Goal: Information Seeking & Learning: Learn about a topic

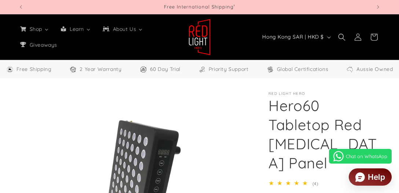
select select "**"
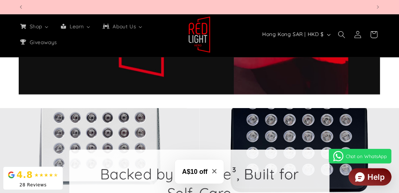
scroll to position [0, 706]
click at [390, 124] on div "Backed by Science³, Built for Self-Care" at bounding box center [199, 185] width 399 height 154
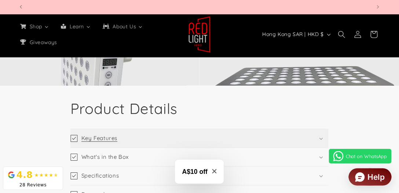
scroll to position [0, 353]
click at [319, 137] on summary "Key Features" at bounding box center [199, 138] width 258 height 18
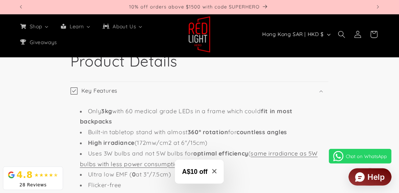
scroll to position [0, 0]
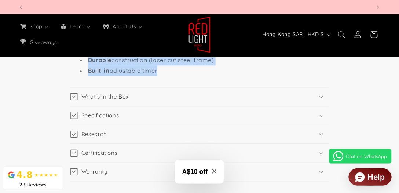
drag, startPoint x: 87, startPoint y: 93, endPoint x: 182, endPoint y: 80, distance: 95.6
click at [183, 80] on div "Only 3kg with 60 medical grade LEDs in a frame which could fit in most backpack…" at bounding box center [199, 18] width 258 height 128
copy ul "Only 3kg with 60 medical grade LEDs in a frame which could fit in most backpack…"
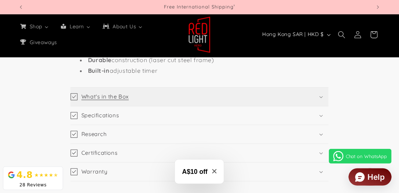
click at [126, 96] on h3 "What's in the Box" at bounding box center [104, 96] width 47 height 7
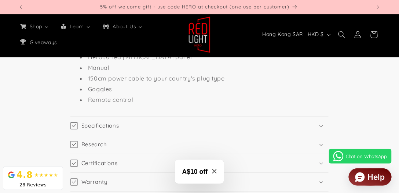
scroll to position [1179, 0]
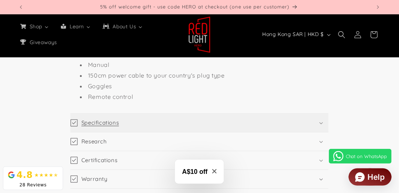
click at [123, 123] on summary "Specifications" at bounding box center [199, 122] width 258 height 18
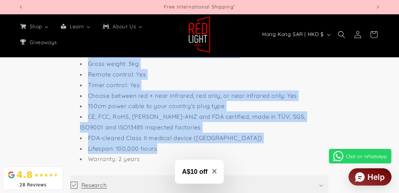
scroll to position [1377, 0]
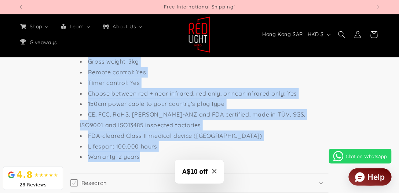
drag, startPoint x: 117, startPoint y: 147, endPoint x: 164, endPoint y: 148, distance: 46.6
click at [164, 148] on ul "LEDs: 60 3W medical grade epileds Wavelengths: 630nm: 6, 660nm: 24, 810nm: 3, 8…" at bounding box center [200, 51] width 254 height 222
copy ul "LEDs: 60 3W medical grade epileds Wavelengths: 630nm: 6, 660nm: 24, 810nm: 3, 8…"
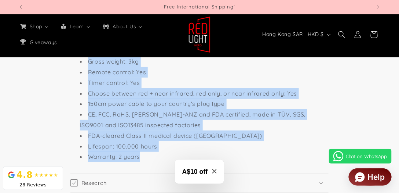
click at [226, 151] on li "Warranty: 2 years" at bounding box center [203, 156] width 247 height 11
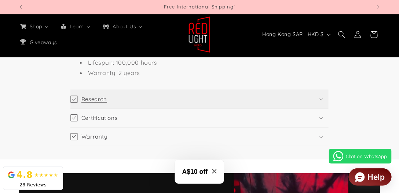
scroll to position [1461, 0]
click at [250, 90] on summary "Research" at bounding box center [199, 99] width 258 height 18
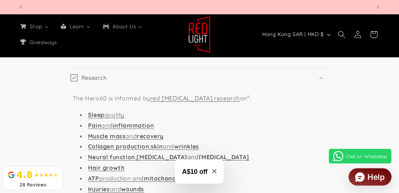
scroll to position [0, 706]
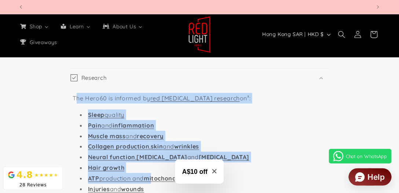
drag, startPoint x: 75, startPoint y: 84, endPoint x: 77, endPoint y: 102, distance: 18.4
click at [152, 165] on div "The Hero60 is informed by red [MEDICAL_DATA] research on³: Sleep quality Pain a…" at bounding box center [200, 162] width 254 height 139
click at [76, 109] on ul "Sleep quality Pain and inflammation Muscle mass and recovery Collagen productio…" at bounding box center [200, 156] width 254 height 95
drag, startPoint x: 78, startPoint y: 104, endPoint x: 181, endPoint y: 111, distance: 103.7
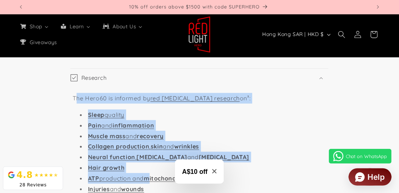
click at [78, 109] on ul "Sleep quality Pain and inflammation Muscle mass and recovery Collagen productio…" at bounding box center [200, 156] width 254 height 95
click at [226, 120] on li "Pain and inflammation" at bounding box center [203, 125] width 247 height 11
click at [236, 131] on li "Muscle mass and recovery" at bounding box center [203, 136] width 247 height 11
click at [267, 120] on li "Pain and inflammation" at bounding box center [203, 125] width 247 height 11
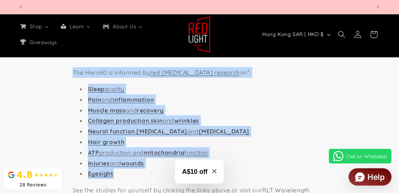
scroll to position [0, 353]
drag, startPoint x: 71, startPoint y: 84, endPoint x: 149, endPoint y: 163, distance: 110.8
click at [149, 163] on div "The Hero60 is informed by red [MEDICAL_DATA] research on³: Sleep quality Pain a…" at bounding box center [199, 136] width 258 height 150
copy div "The Hero60 is informed by red [MEDICAL_DATA] research on³: Sleep quality Pain a…"
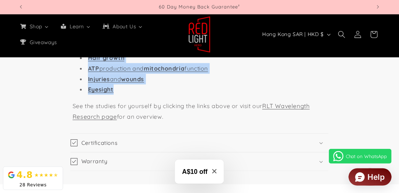
drag, startPoint x: 69, startPoint y: 91, endPoint x: 195, endPoint y: 116, distance: 128.0
copy p "See the studies for yourself by clicking the links above or visit our RLT Wavel…"
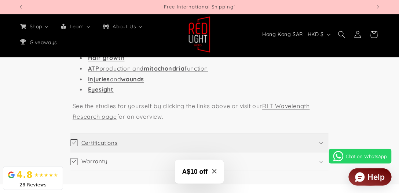
click at [132, 134] on summary "Certifications" at bounding box center [199, 143] width 258 height 18
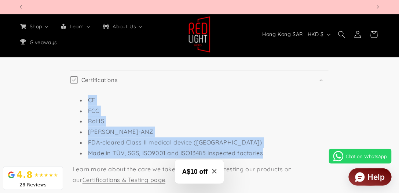
scroll to position [0, 1060]
drag, startPoint x: 79, startPoint y: 84, endPoint x: 269, endPoint y: 145, distance: 199.1
click at [273, 144] on ul "CE FCC RoHS [PERSON_NAME]-ANZ FDA-cleared Class II medical device ([GEOGRAPHIC_…" at bounding box center [200, 126] width 254 height 63
copy ul "CE FCC RoHS [PERSON_NAME]-ANZ FDA-cleared Class II medical device ([GEOGRAPHIC_…"
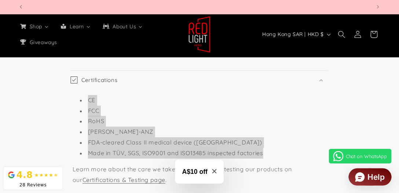
scroll to position [0, 0]
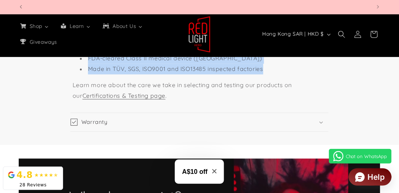
scroll to position [0, 353]
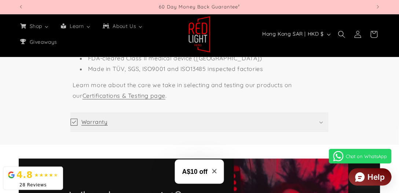
click at [150, 116] on summary "Warranty" at bounding box center [199, 122] width 258 height 18
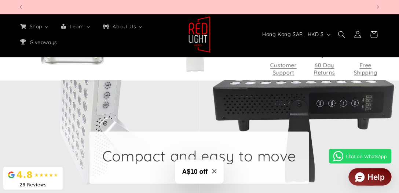
scroll to position [0, 1413]
